Goal: Task Accomplishment & Management: Manage account settings

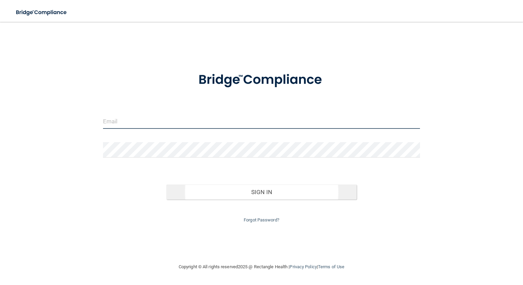
type input "[EMAIL_ADDRESS][DOMAIN_NAME]"
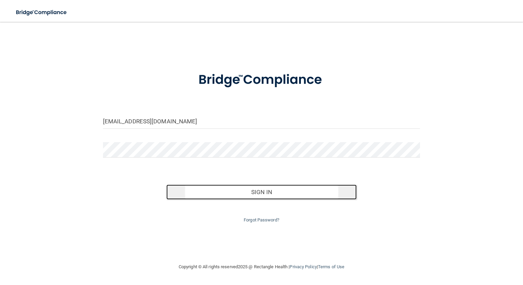
click at [268, 193] on button "Sign In" at bounding box center [261, 192] width 190 height 15
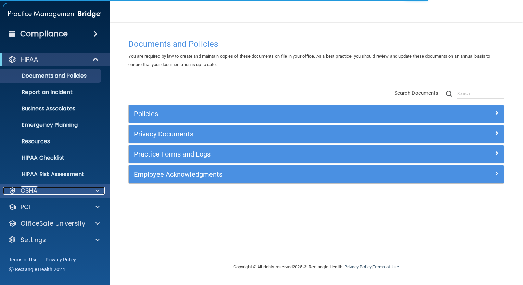
click at [83, 188] on div "OSHA" at bounding box center [45, 191] width 85 height 8
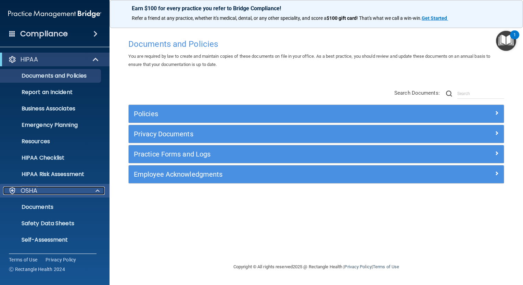
click at [88, 187] on div at bounding box center [96, 191] width 17 height 8
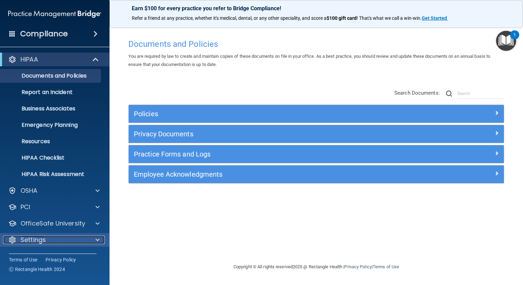
click at [82, 242] on div "Settings" at bounding box center [45, 240] width 85 height 8
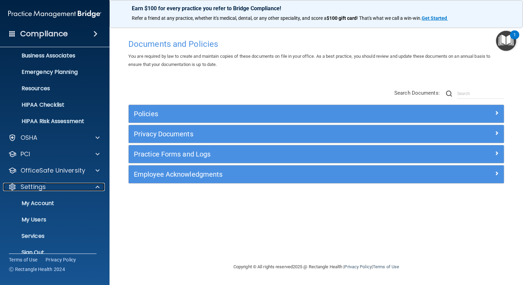
scroll to position [64, 0]
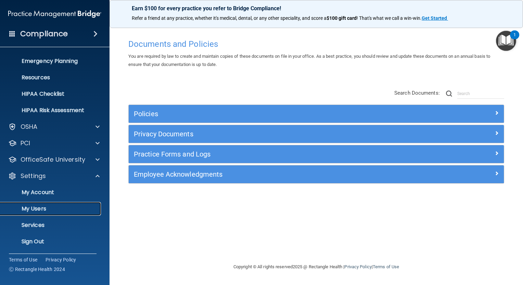
click at [43, 211] on p "My Users" at bounding box center [50, 209] width 93 height 7
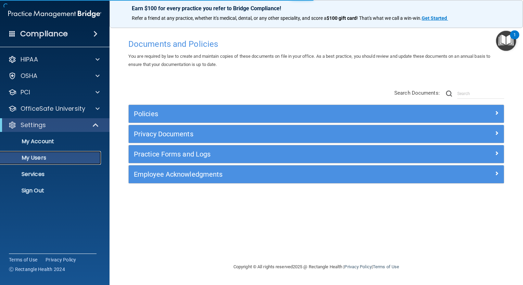
select select "20"
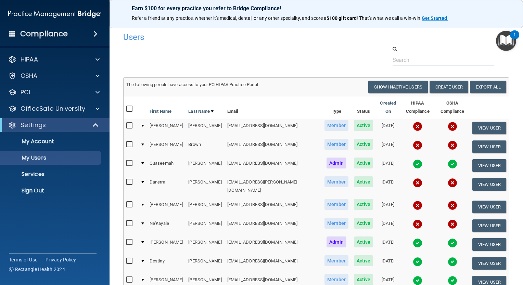
click at [414, 63] on input "text" at bounding box center [442, 60] width 101 height 13
click at [34, 191] on p "Sign Out" at bounding box center [50, 190] width 93 height 7
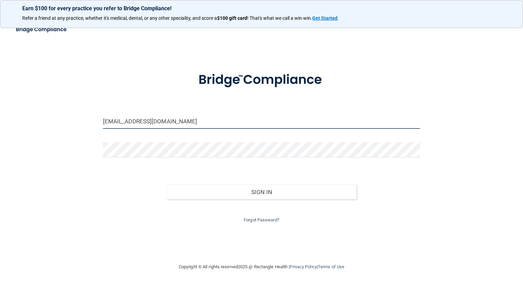
click at [140, 121] on input "[EMAIL_ADDRESS][DOMAIN_NAME]" at bounding box center [261, 121] width 317 height 15
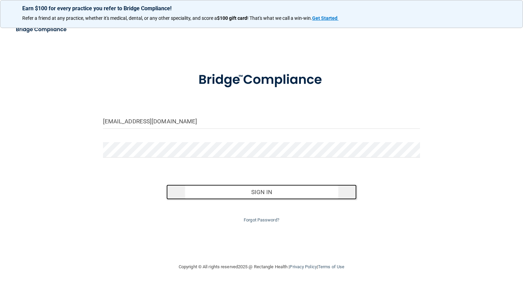
click at [237, 194] on button "Sign In" at bounding box center [261, 192] width 190 height 15
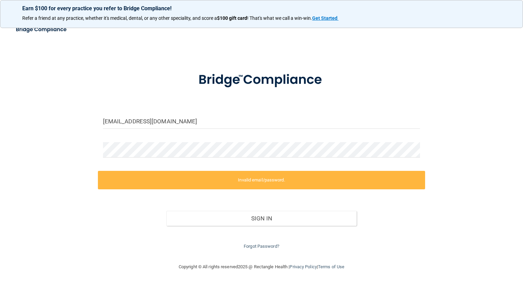
click at [204, 159] on div at bounding box center [261, 152] width 327 height 21
click at [181, 132] on div "[EMAIL_ADDRESS][DOMAIN_NAME]" at bounding box center [261, 124] width 327 height 21
click at [177, 124] on input "[EMAIL_ADDRESS][DOMAIN_NAME]" at bounding box center [261, 121] width 317 height 15
type input "[EMAIL_ADDRESS][DOMAIN_NAME]"
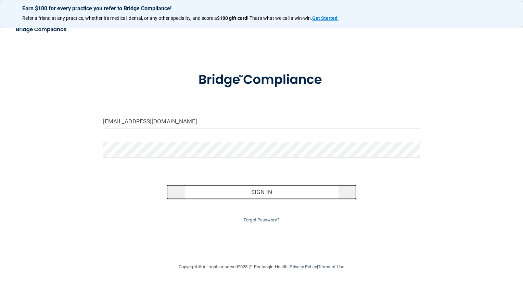
click at [252, 196] on button "Sign In" at bounding box center [261, 192] width 190 height 15
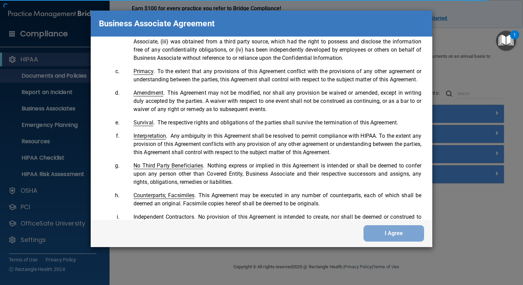
scroll to position [1395, 0]
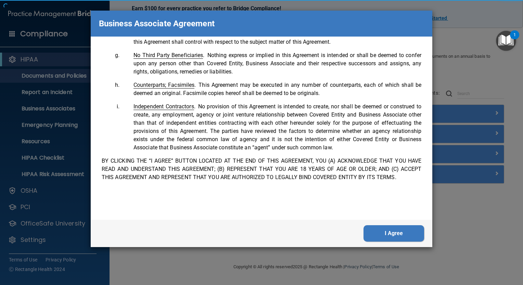
click at [389, 234] on button "I Agree" at bounding box center [393, 233] width 61 height 16
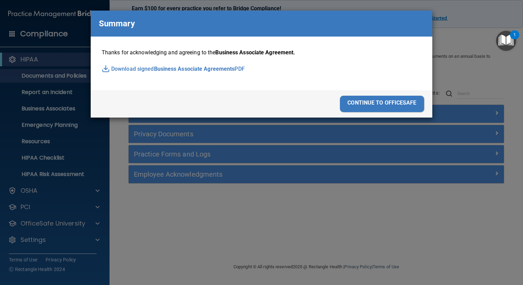
click at [398, 108] on div "continue to officesafe" at bounding box center [382, 104] width 84 height 16
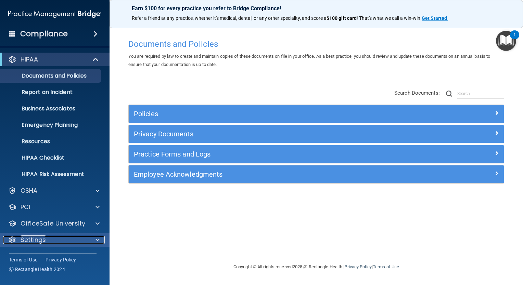
click at [86, 238] on div "Settings" at bounding box center [45, 240] width 85 height 8
click at [99, 238] on span at bounding box center [97, 240] width 4 height 8
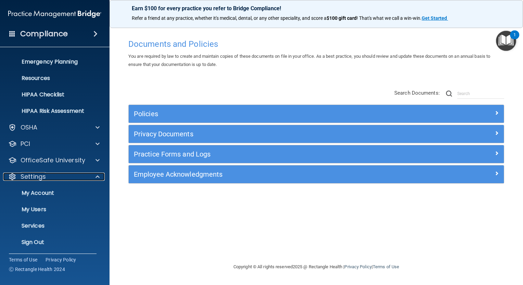
scroll to position [64, 0]
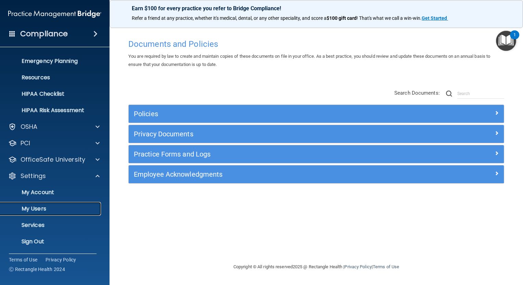
click at [48, 208] on p "My Users" at bounding box center [50, 209] width 93 height 7
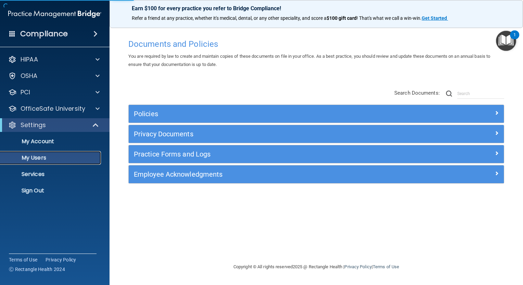
select select "20"
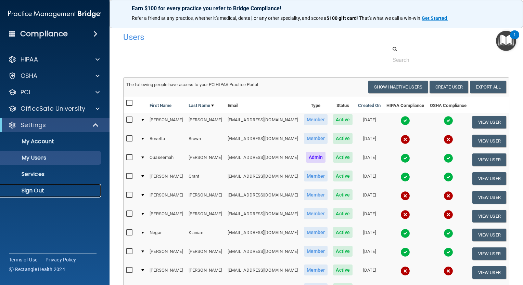
click at [41, 188] on p "Sign Out" at bounding box center [50, 190] width 93 height 7
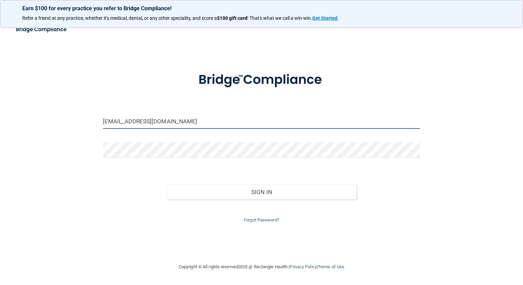
click at [166, 124] on input "[EMAIL_ADDRESS][DOMAIN_NAME]" at bounding box center [261, 121] width 317 height 15
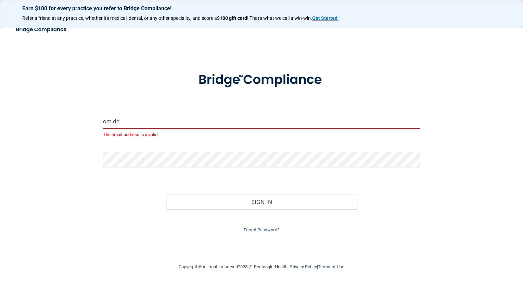
type input "[EMAIL_ADDRESS][DOMAIN_NAME]"
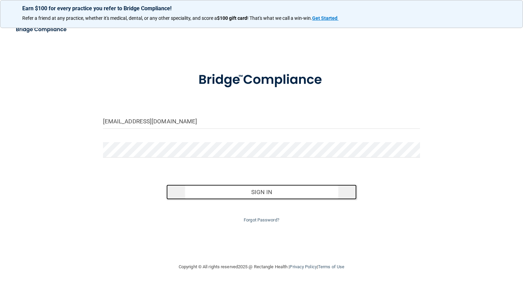
click at [280, 191] on button "Sign In" at bounding box center [261, 192] width 190 height 15
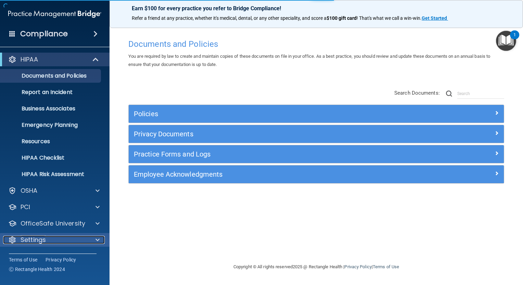
click at [94, 243] on div at bounding box center [96, 240] width 17 height 8
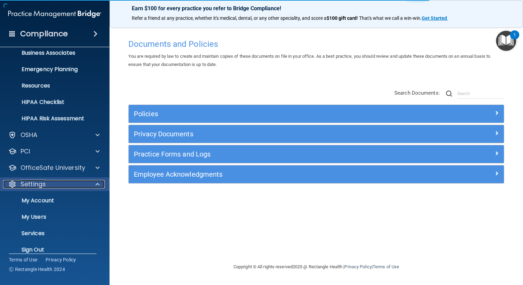
scroll to position [64, 0]
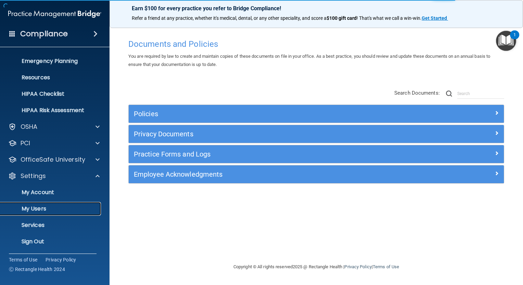
click at [71, 207] on p "My Users" at bounding box center [50, 209] width 93 height 7
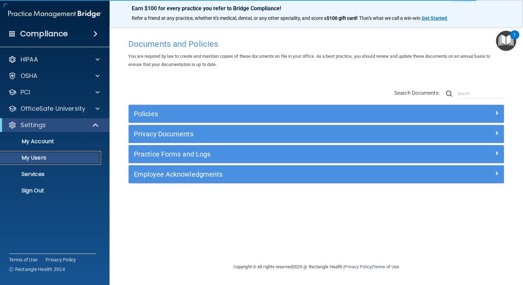
select select "20"
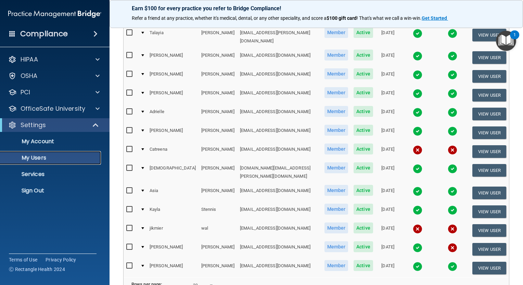
scroll to position [154, 0]
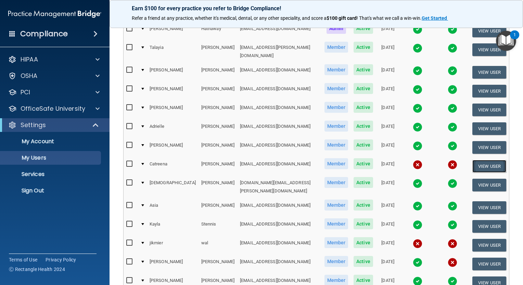
click at [475, 160] on button "View User" at bounding box center [489, 166] width 34 height 13
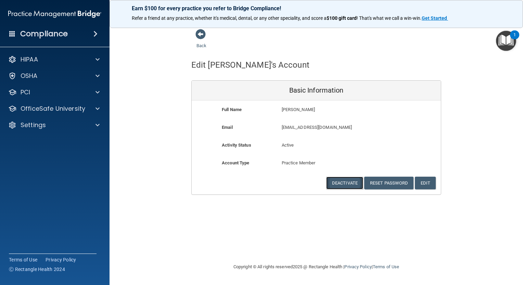
click at [356, 180] on button "Deactivate" at bounding box center [344, 183] width 37 height 13
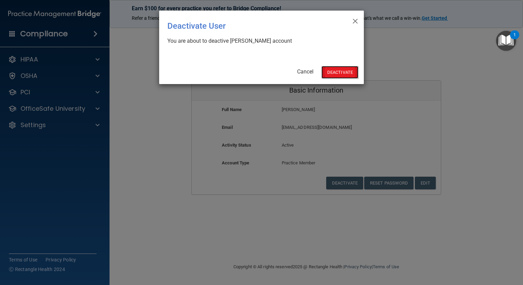
click at [346, 70] on button "Deactivate" at bounding box center [339, 72] width 37 height 13
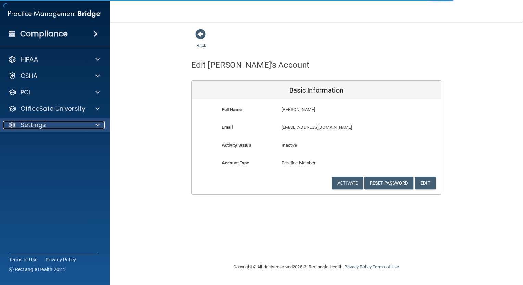
click at [86, 124] on div "Settings" at bounding box center [45, 125] width 85 height 8
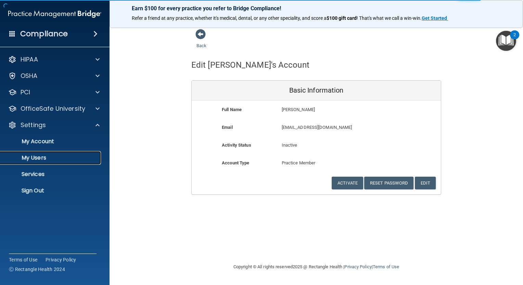
click at [69, 160] on p "My Users" at bounding box center [50, 158] width 93 height 7
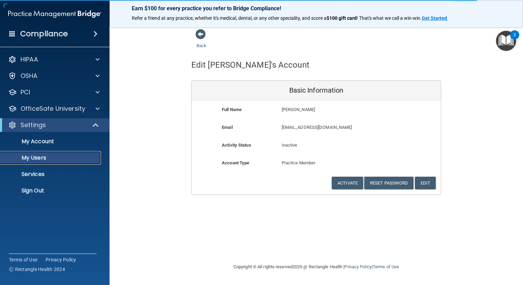
select select "20"
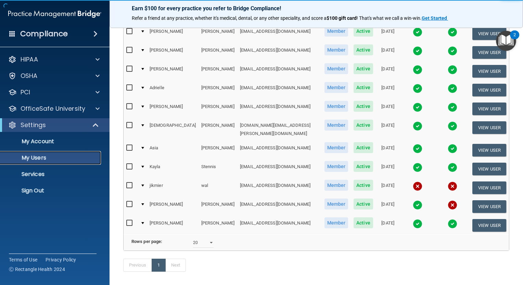
scroll to position [210, 0]
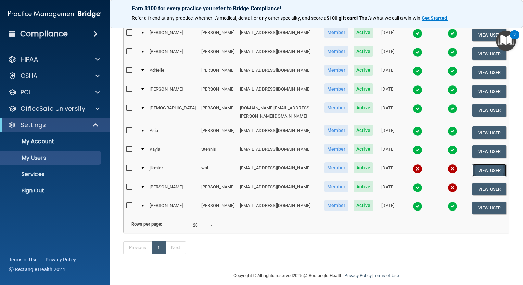
click at [480, 164] on button "View User" at bounding box center [489, 170] width 34 height 13
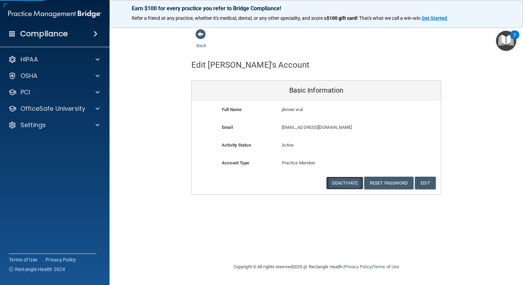
click at [343, 186] on button "Deactivate" at bounding box center [344, 183] width 37 height 13
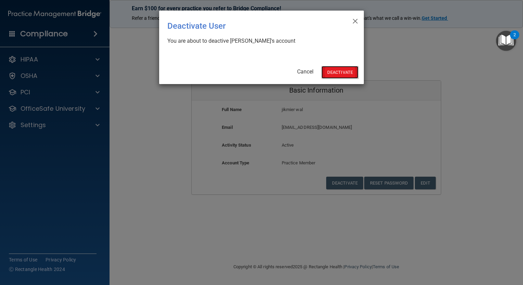
click at [334, 72] on button "Deactivate" at bounding box center [339, 72] width 37 height 13
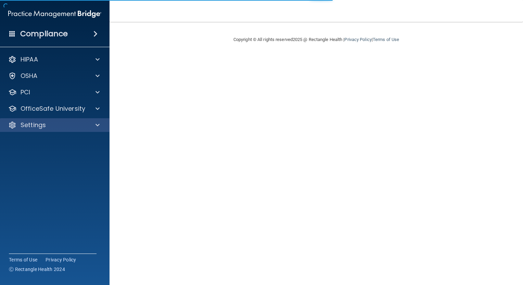
click at [76, 131] on div "Settings" at bounding box center [55, 125] width 110 height 14
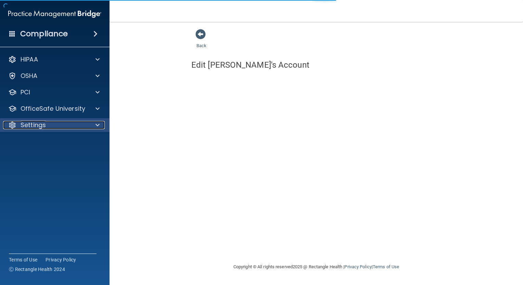
click at [100, 125] on div at bounding box center [96, 125] width 17 height 8
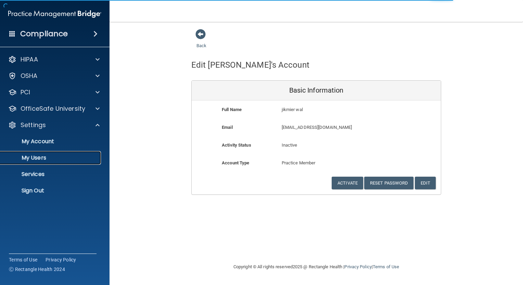
click at [74, 157] on p "My Users" at bounding box center [50, 158] width 93 height 7
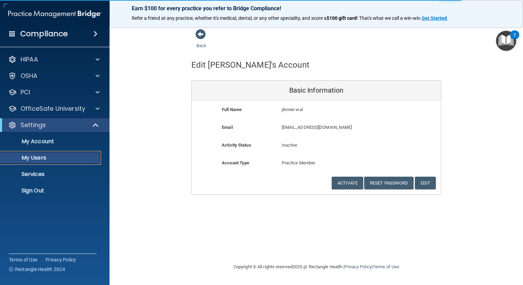
click at [74, 157] on p "My Users" at bounding box center [50, 158] width 93 height 7
select select "20"
